Goal: Information Seeking & Learning: Understand process/instructions

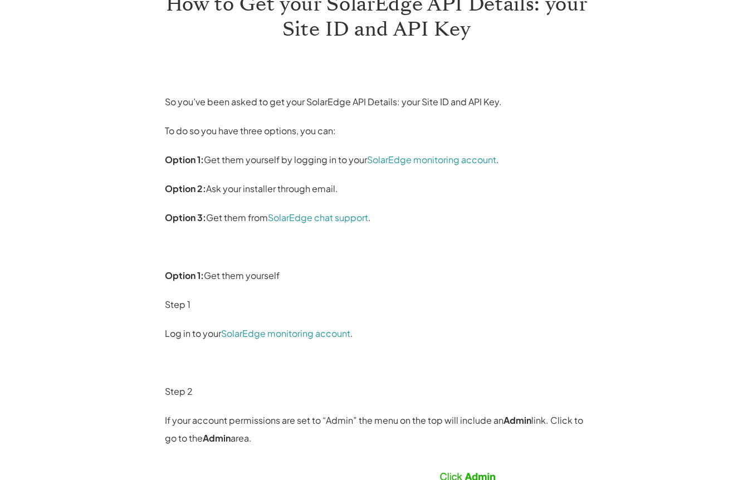
scroll to position [111, 0]
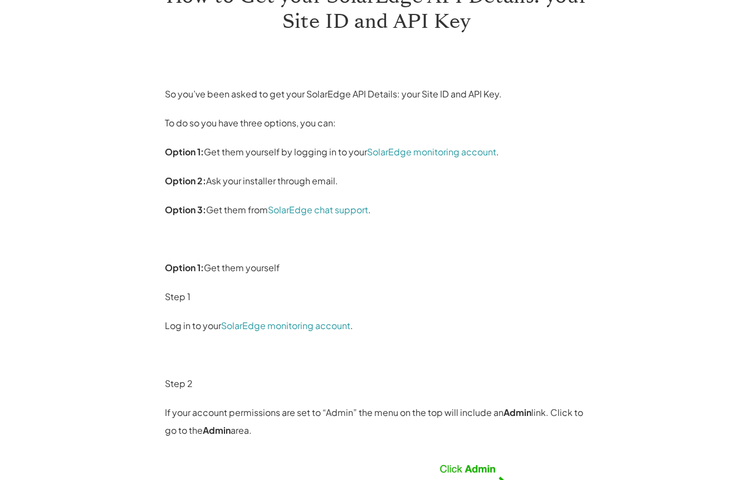
drag, startPoint x: 301, startPoint y: 325, endPoint x: 302, endPoint y: 387, distance: 62.4
click at [302, 387] on p "Step 2" at bounding box center [376, 384] width 423 height 18
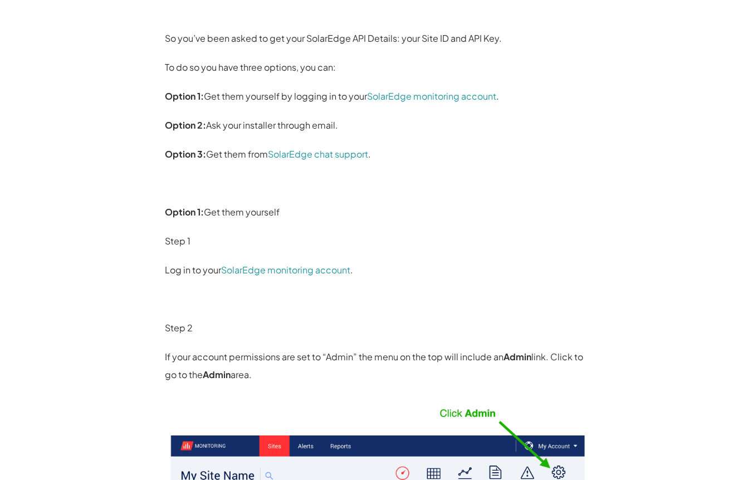
scroll to position [0, 0]
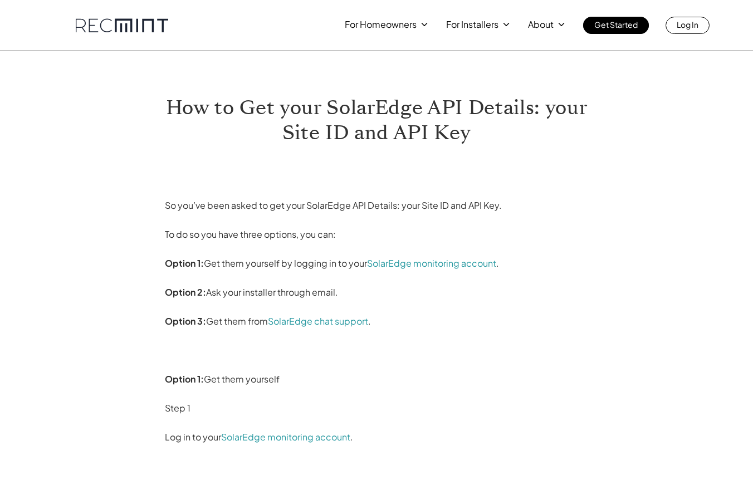
click at [486, 229] on p "To do so you have three options, you can:" at bounding box center [376, 235] width 423 height 18
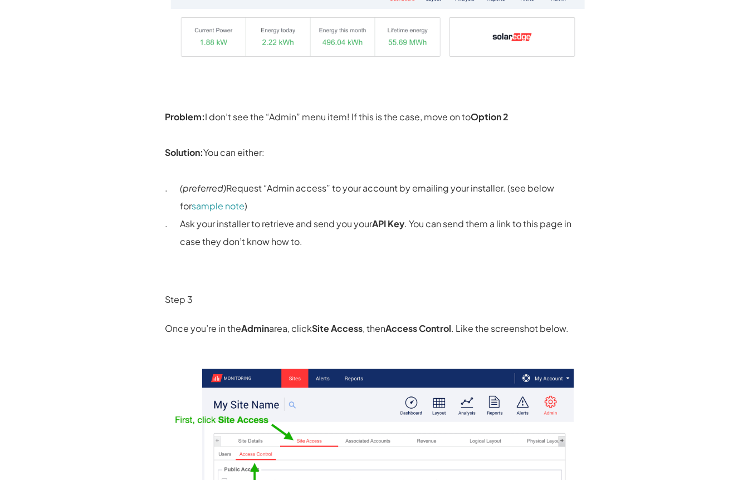
scroll to position [668, 0]
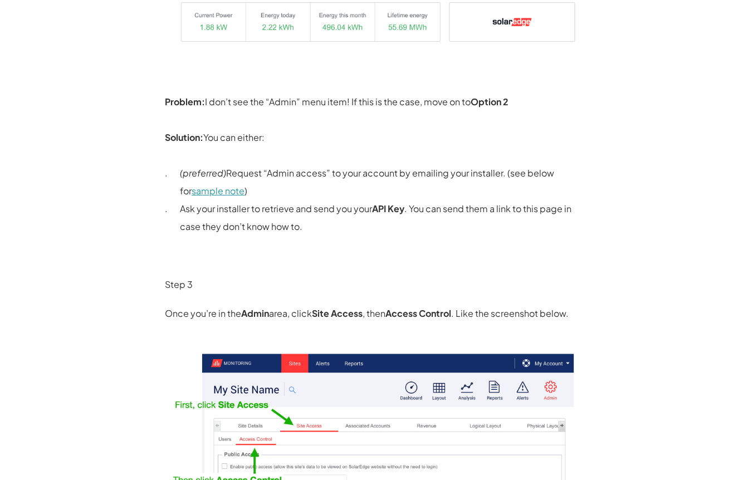
click at [213, 190] on link "sample note" at bounding box center [218, 191] width 53 height 12
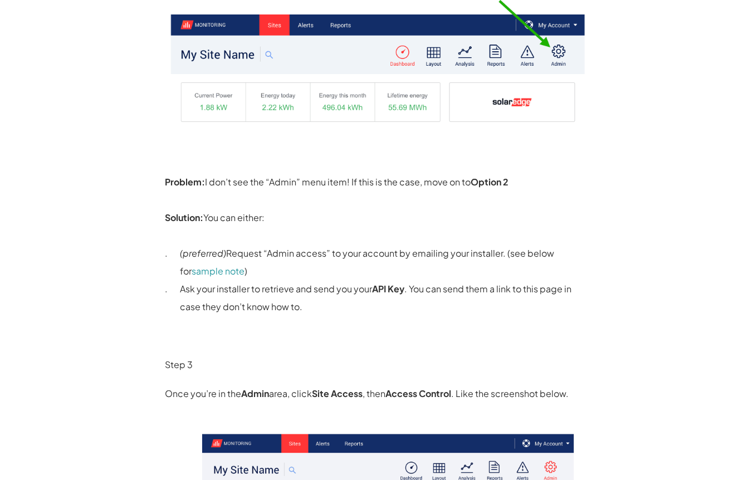
scroll to position [501, 0]
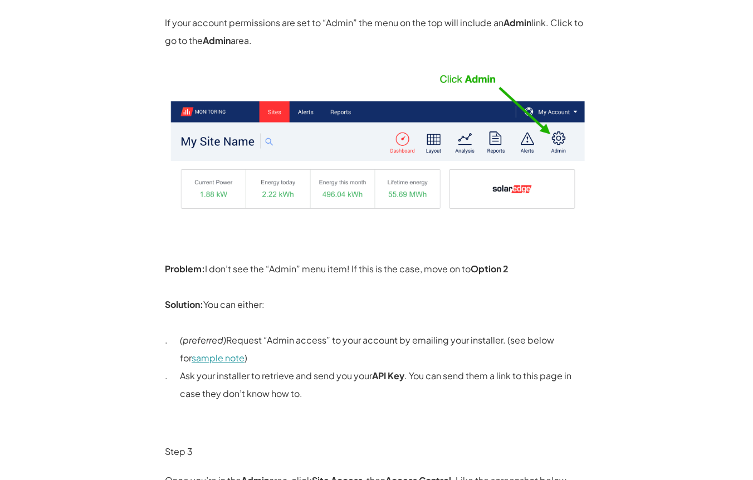
click at [202, 359] on link "sample note" at bounding box center [218, 358] width 53 height 12
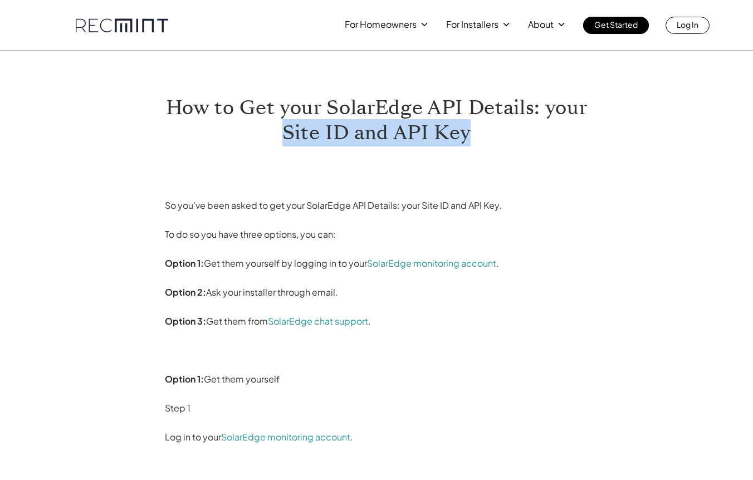
drag, startPoint x: 286, startPoint y: 133, endPoint x: 468, endPoint y: 138, distance: 182.2
click at [468, 138] on h1 "How to Get your SolarEdge API Details: your Site ID and API Key" at bounding box center [376, 120] width 423 height 50
drag, startPoint x: 468, startPoint y: 138, endPoint x: 427, endPoint y: 136, distance: 41.3
copy h1 "Site ID and API Key"
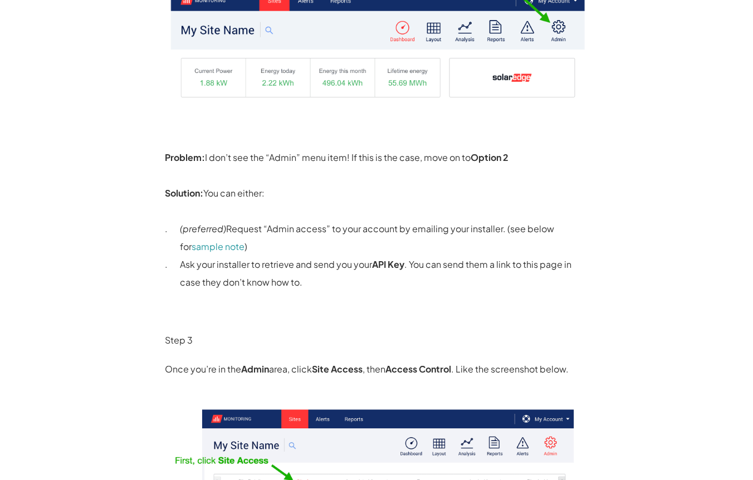
scroll to position [668, 0]
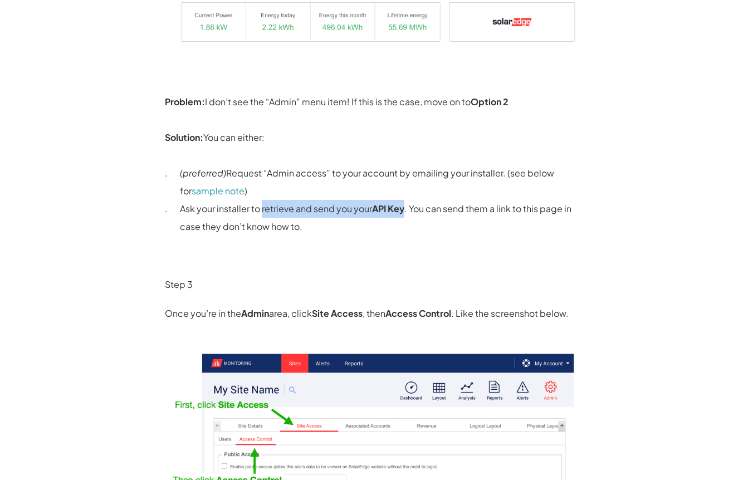
drag, startPoint x: 262, startPoint y: 210, endPoint x: 405, endPoint y: 214, distance: 143.7
click at [405, 214] on p "Ask your installer to retrieve and send you your API Key . You can send them a …" at bounding box center [384, 218] width 408 height 36
drag, startPoint x: 405, startPoint y: 214, endPoint x: 386, endPoint y: 211, distance: 19.1
copy p "retrieve and send you your API Key"
